Goal: Entertainment & Leisure: Consume media (video, audio)

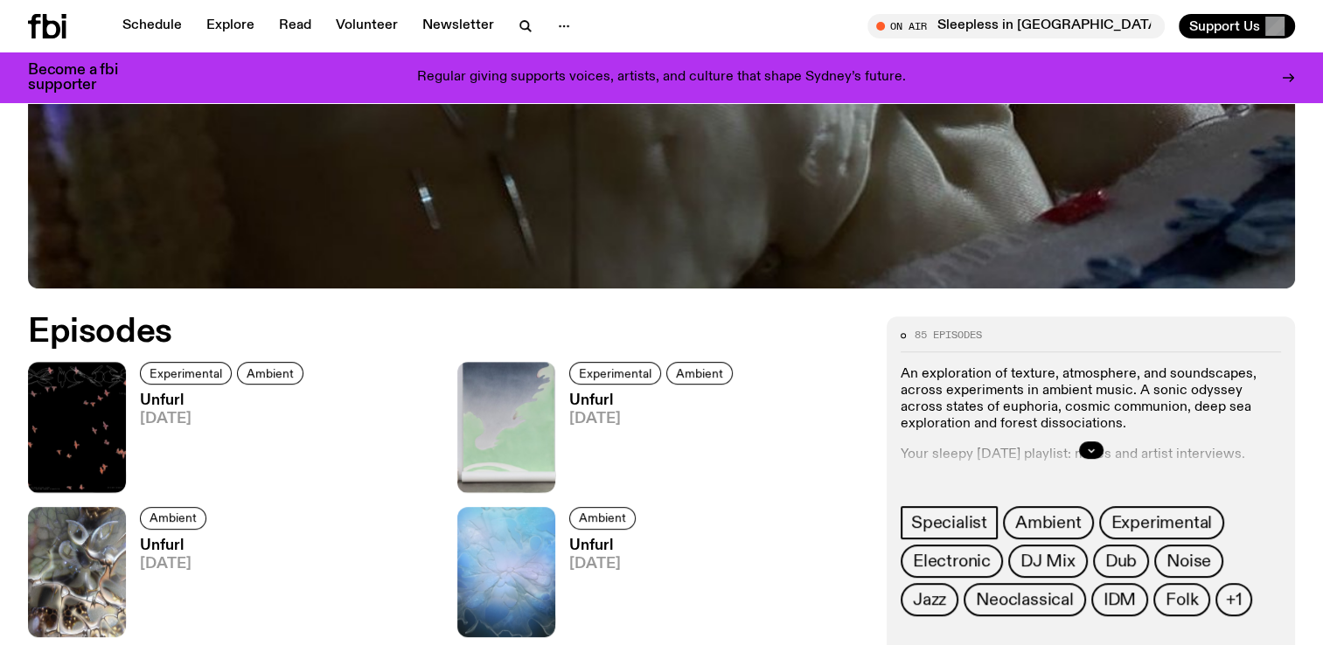
scroll to position [781, 0]
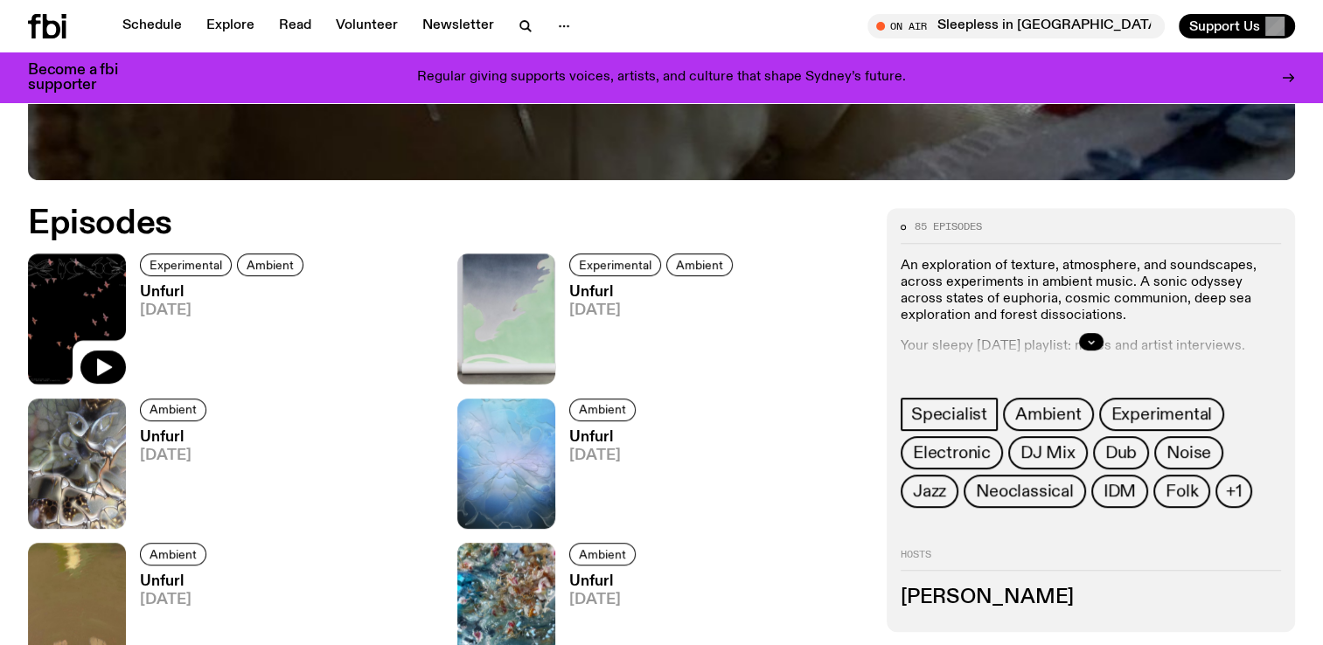
click at [92, 302] on img at bounding box center [77, 319] width 98 height 130
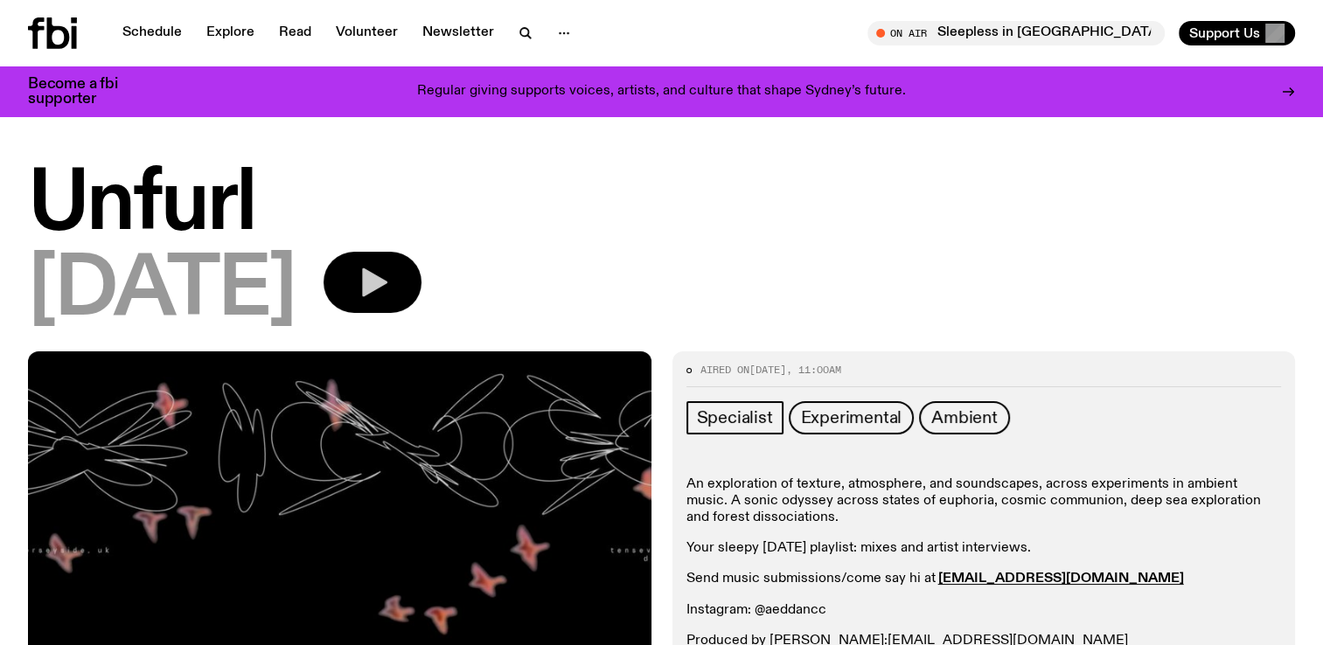
click at [390, 274] on icon "button" at bounding box center [372, 282] width 35 height 35
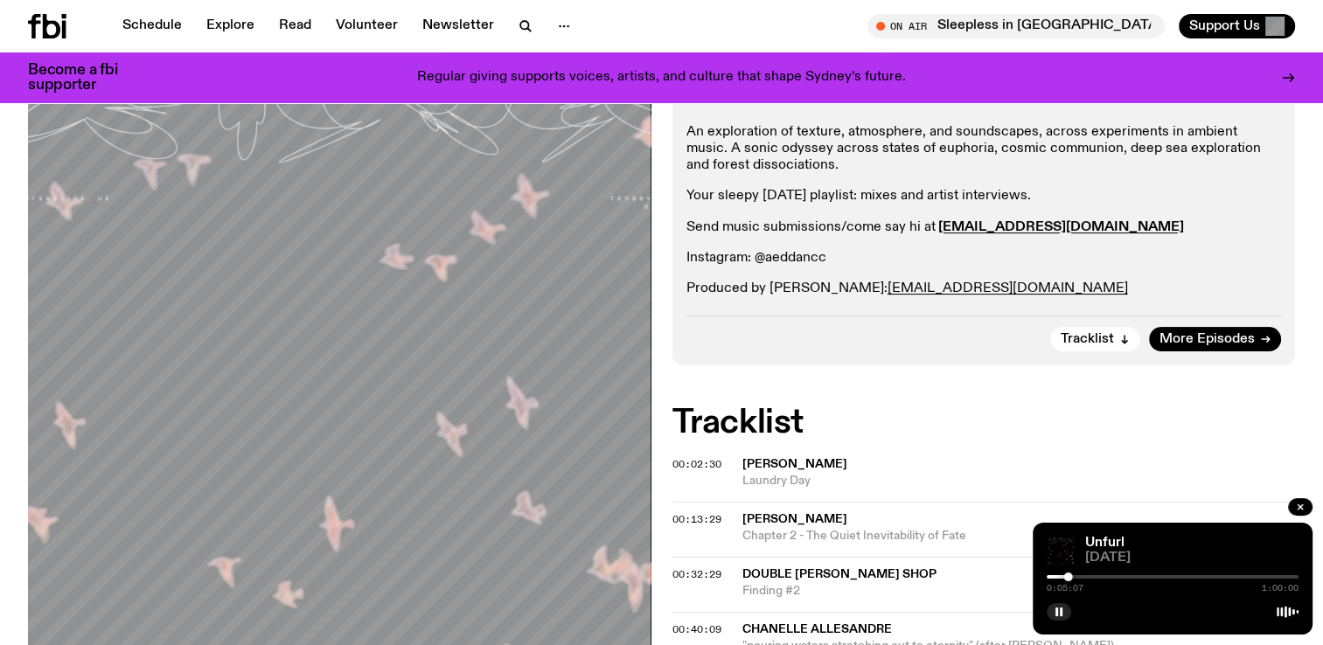
scroll to position [338, 0]
click at [1053, 608] on icon "button" at bounding box center [1058, 612] width 10 height 10
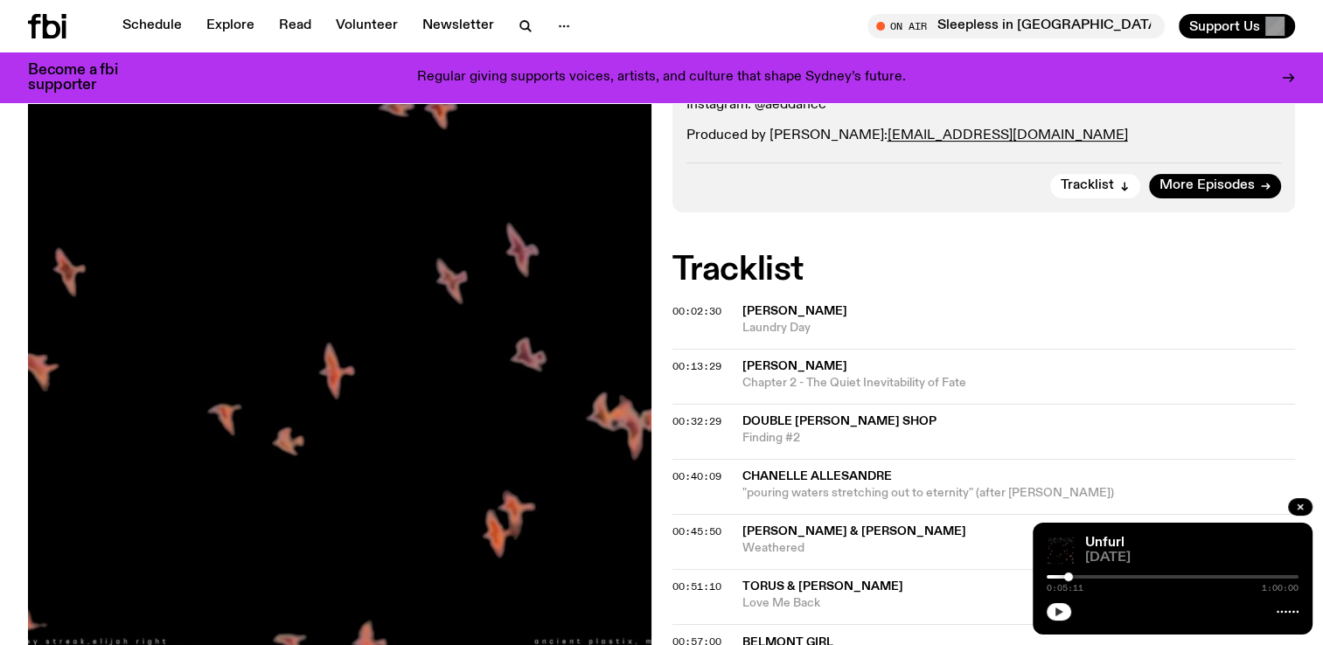
scroll to position [513, 0]
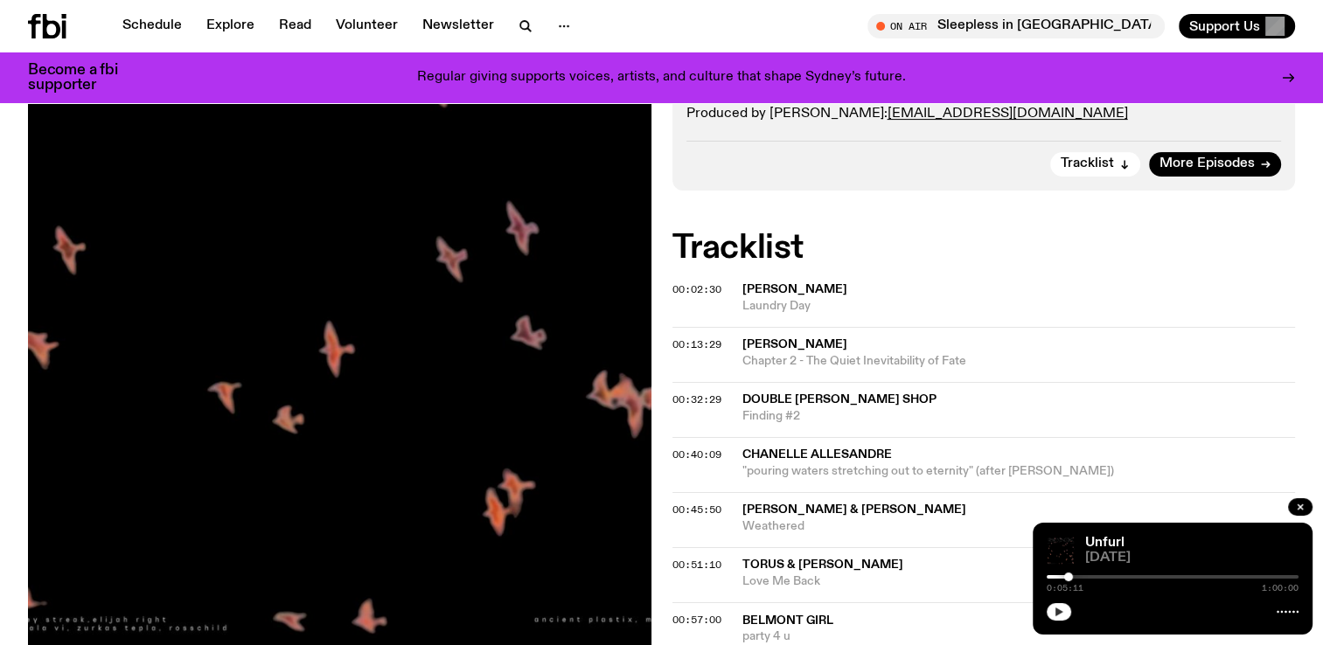
click at [1058, 612] on icon "button" at bounding box center [1059, 612] width 8 height 9
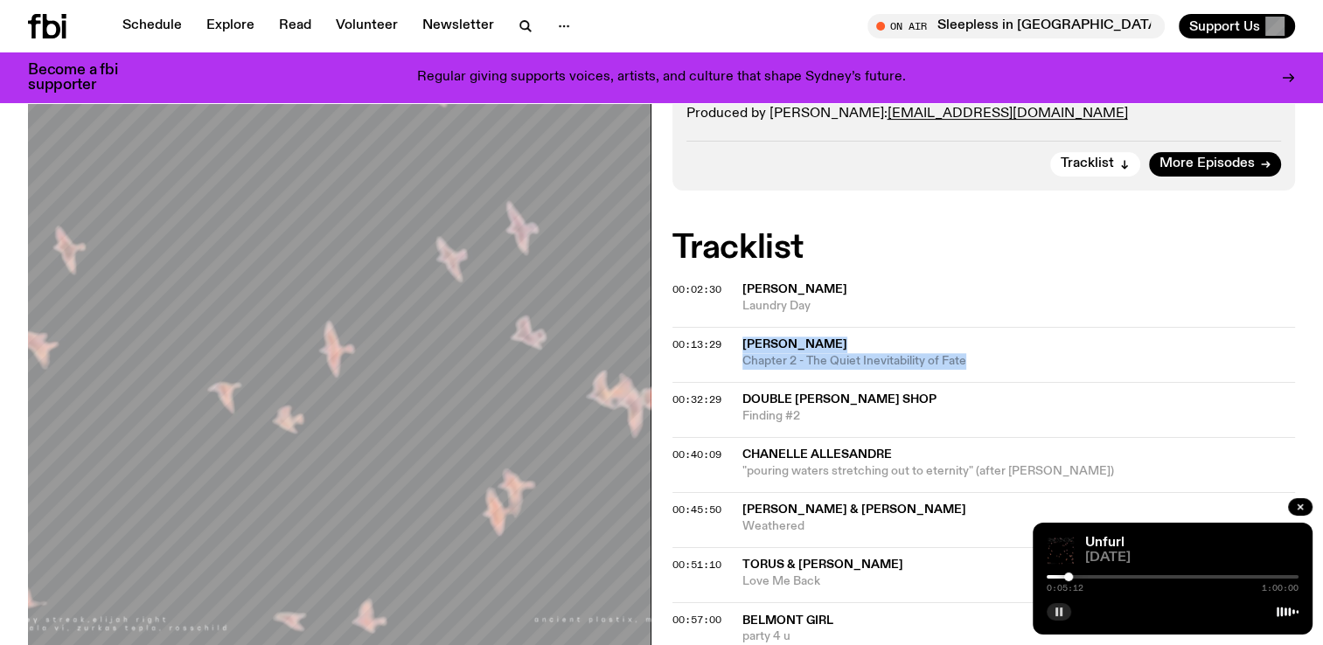
drag, startPoint x: 997, startPoint y: 358, endPoint x: 728, endPoint y: 331, distance: 270.6
click at [728, 382] on div "00:13:29 [PERSON_NAME] Chapter 2 - The Quiet Inevitability of Fate" at bounding box center [983, 409] width 623 height 55
copy div "[PERSON_NAME] Chapter 2 - The Quiet Inevitability of Fate"
